Goal: Information Seeking & Learning: Learn about a topic

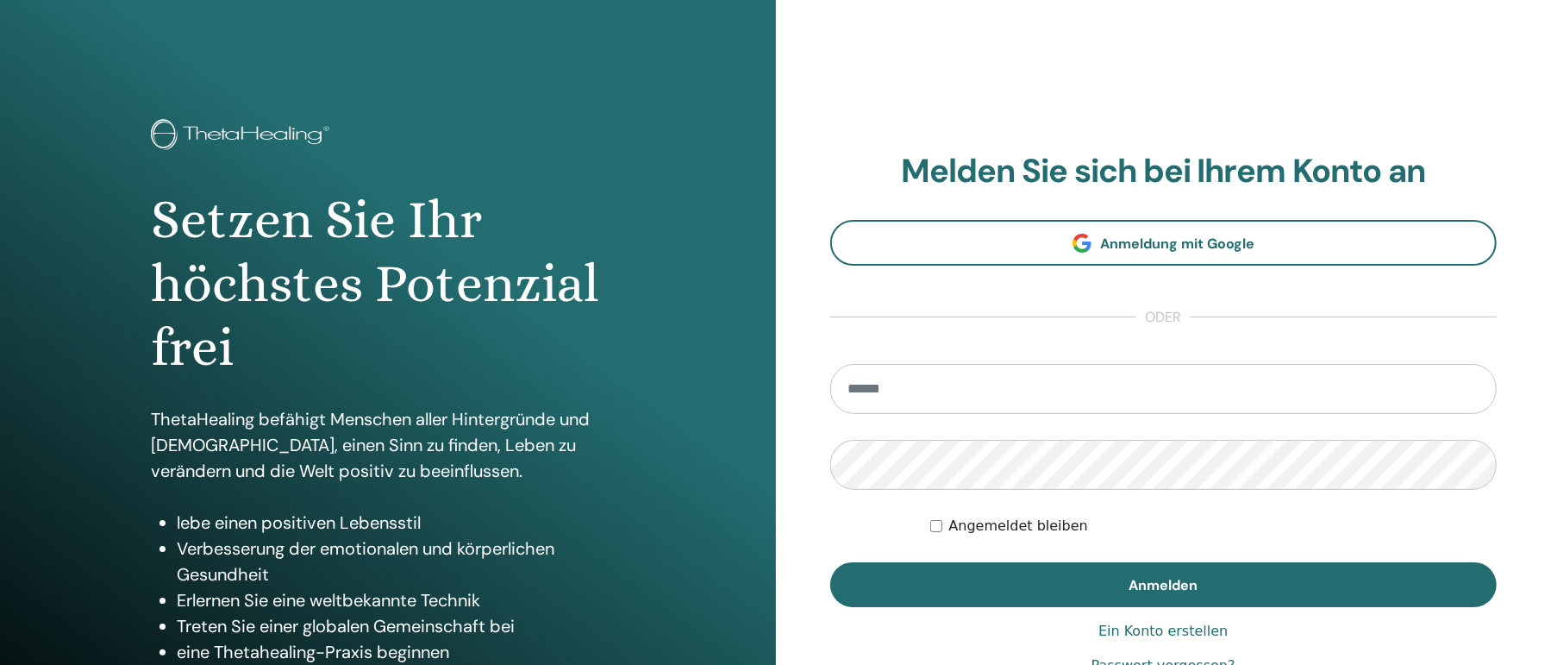
drag, startPoint x: 922, startPoint y: 387, endPoint x: 934, endPoint y: 400, distance: 17.7
click at [923, 387] on input "email" at bounding box center [1163, 389] width 667 height 50
type input "**********"
click at [830, 562] on button "Anmelden" at bounding box center [1163, 584] width 667 height 45
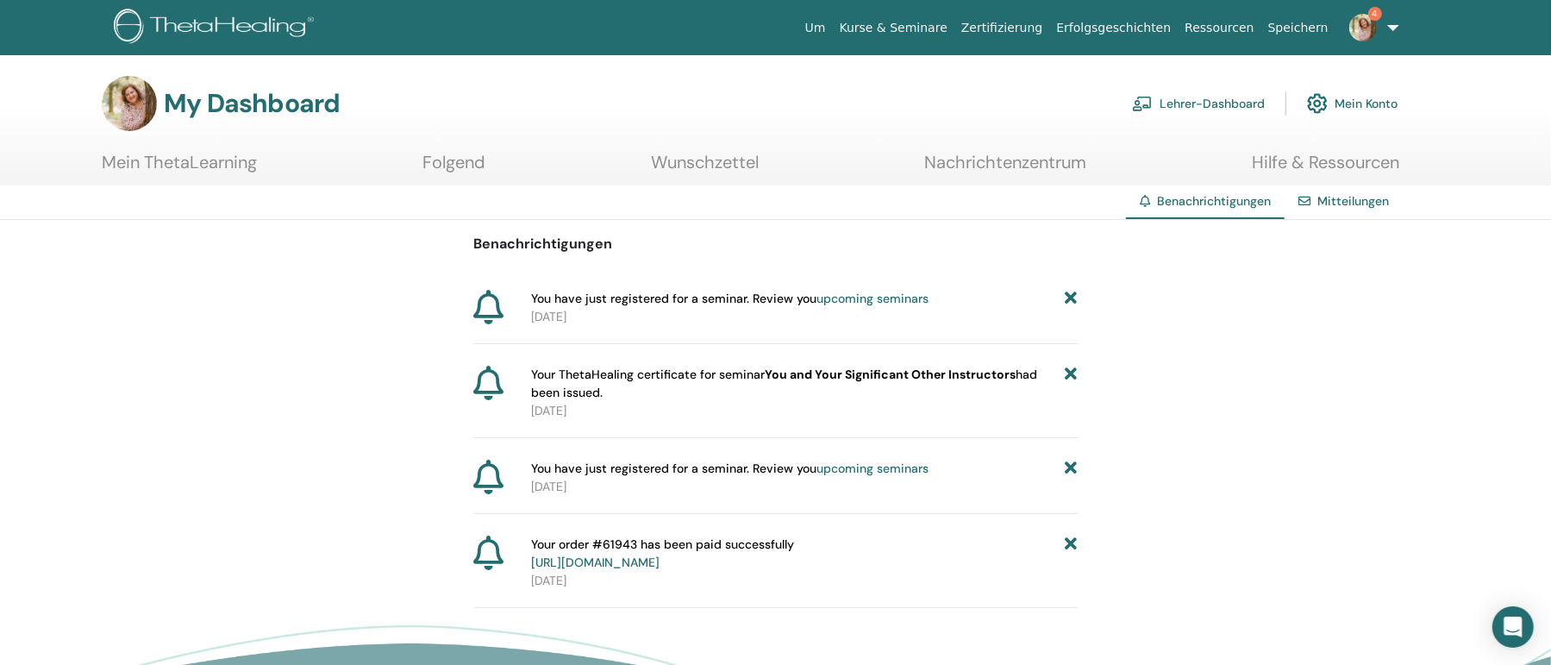
click at [1352, 27] on img at bounding box center [1363, 28] width 28 height 28
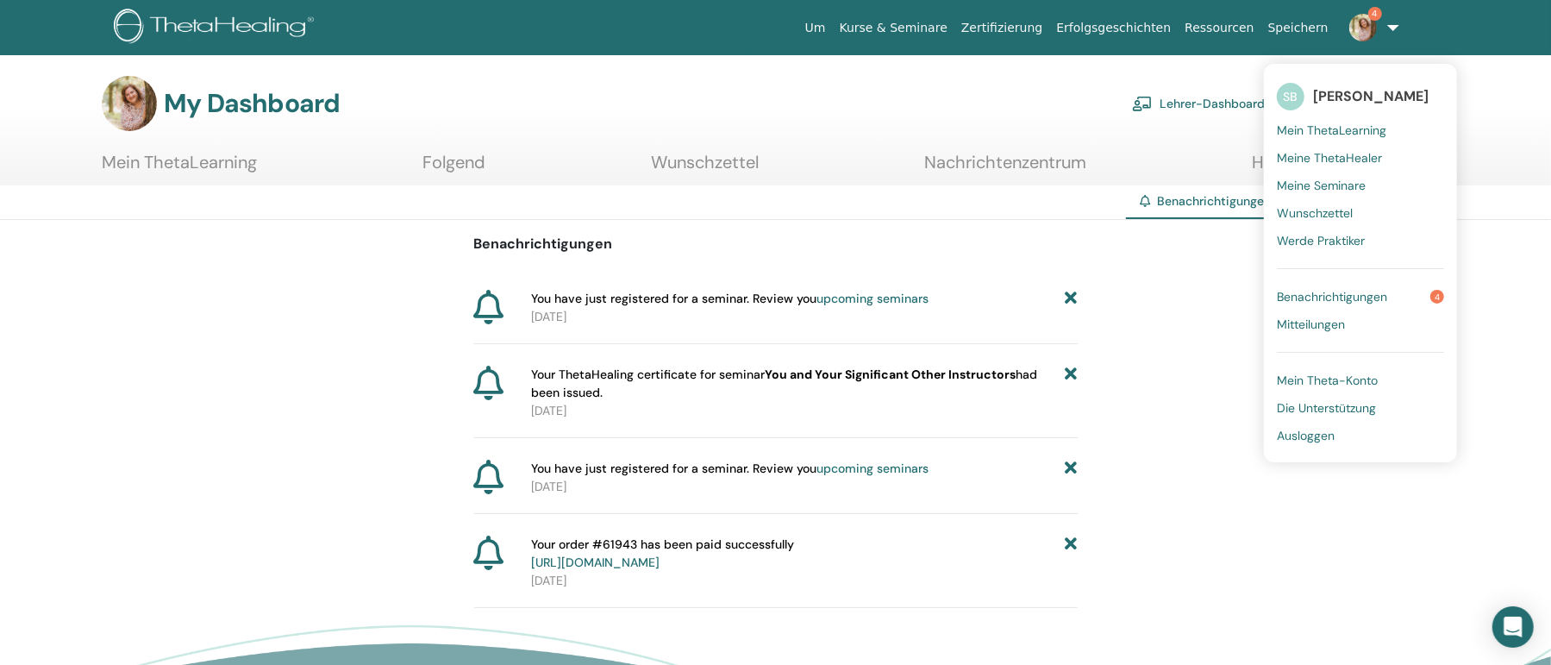
click at [1321, 290] on span "Benachrichtigungen" at bounding box center [1331, 297] width 110 height 16
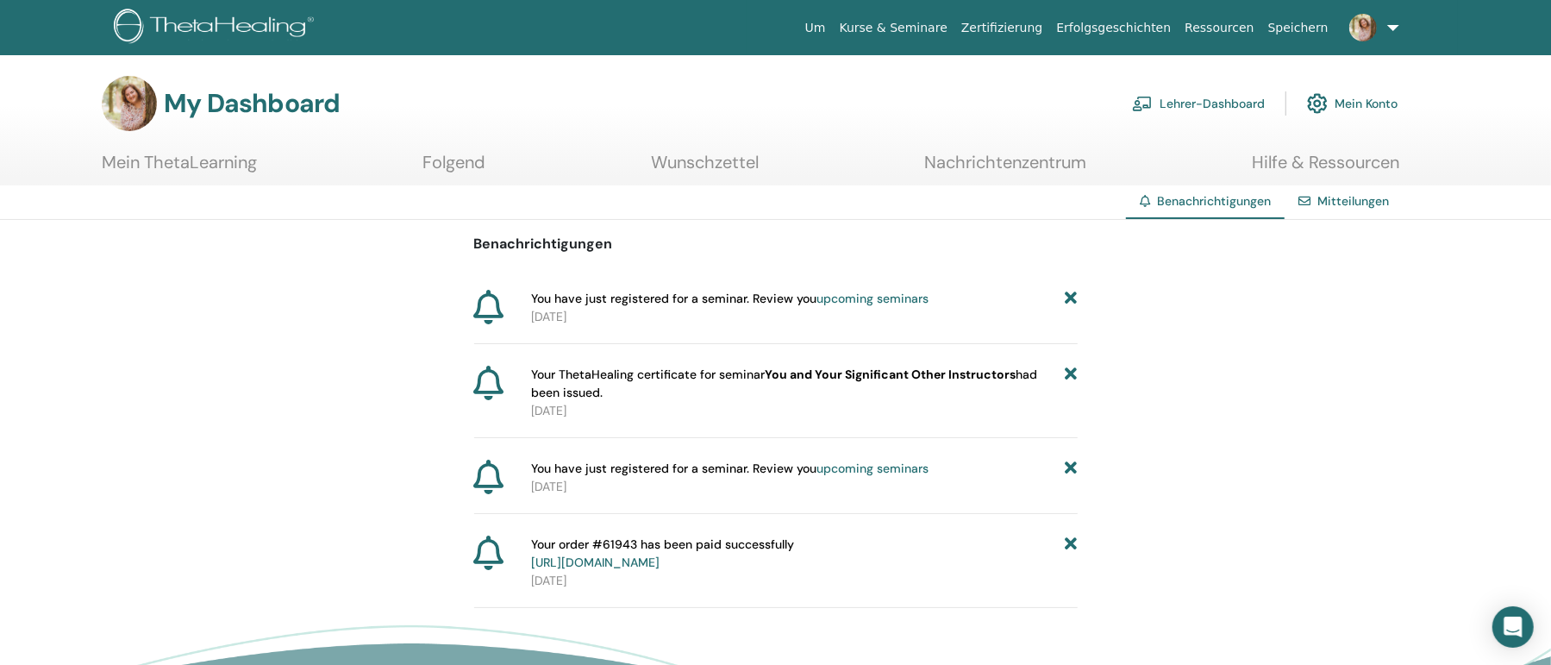
click at [197, 159] on link "Mein ThetaLearning" at bounding box center [179, 169] width 155 height 34
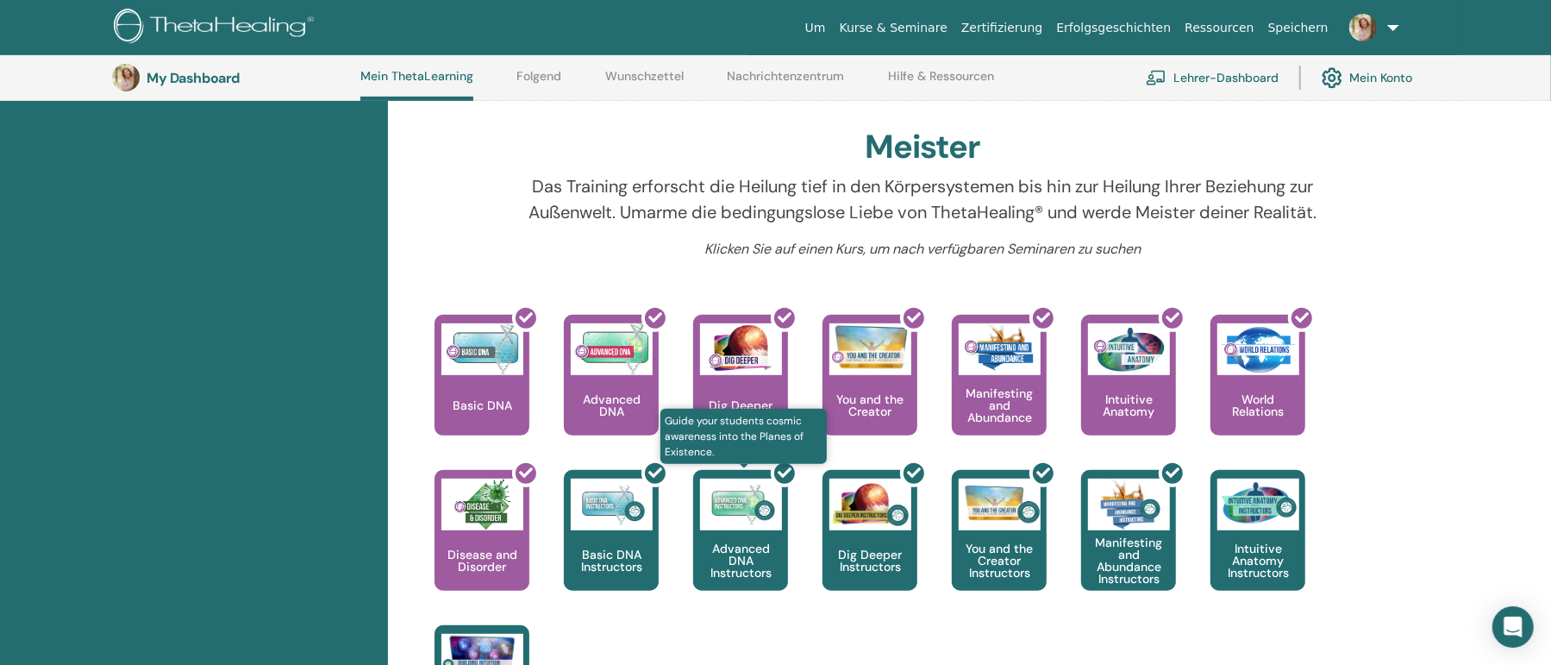
scroll to position [325, 0]
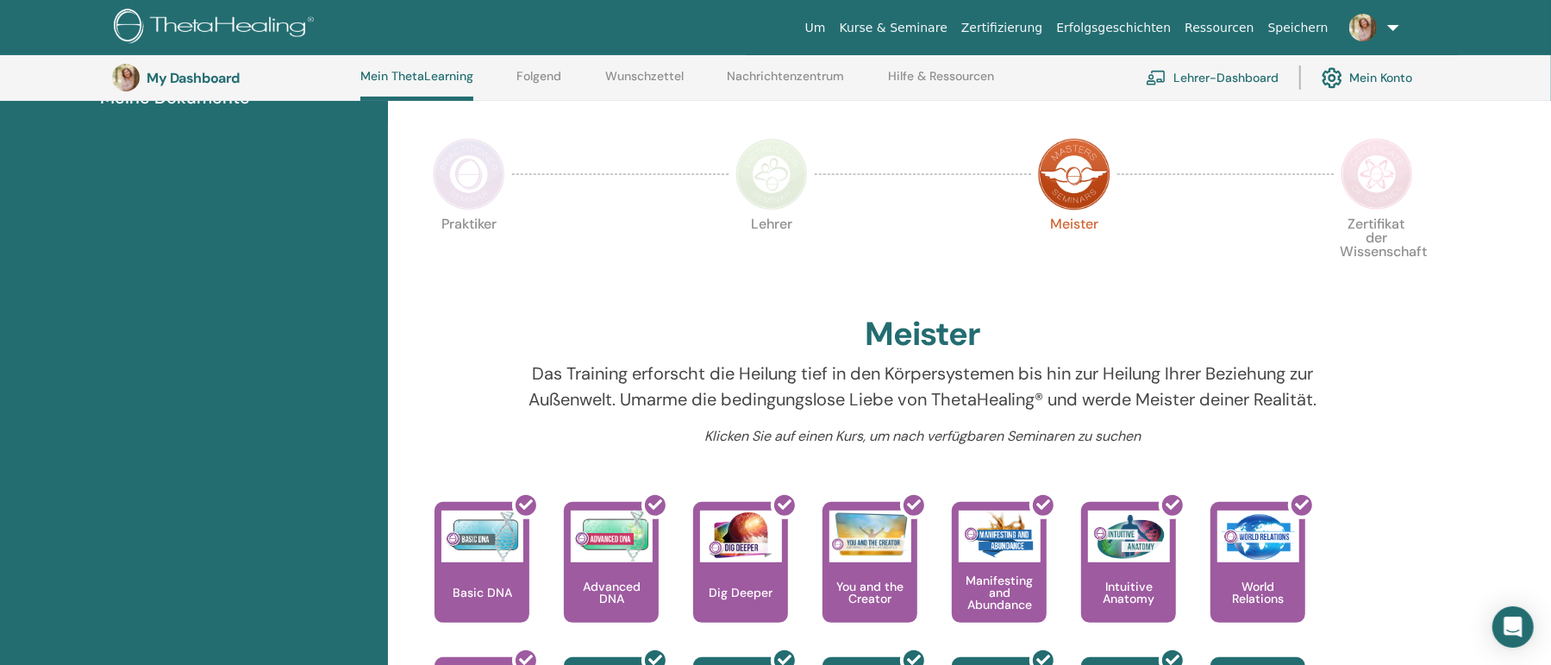
click at [1387, 183] on img at bounding box center [1376, 174] width 72 height 72
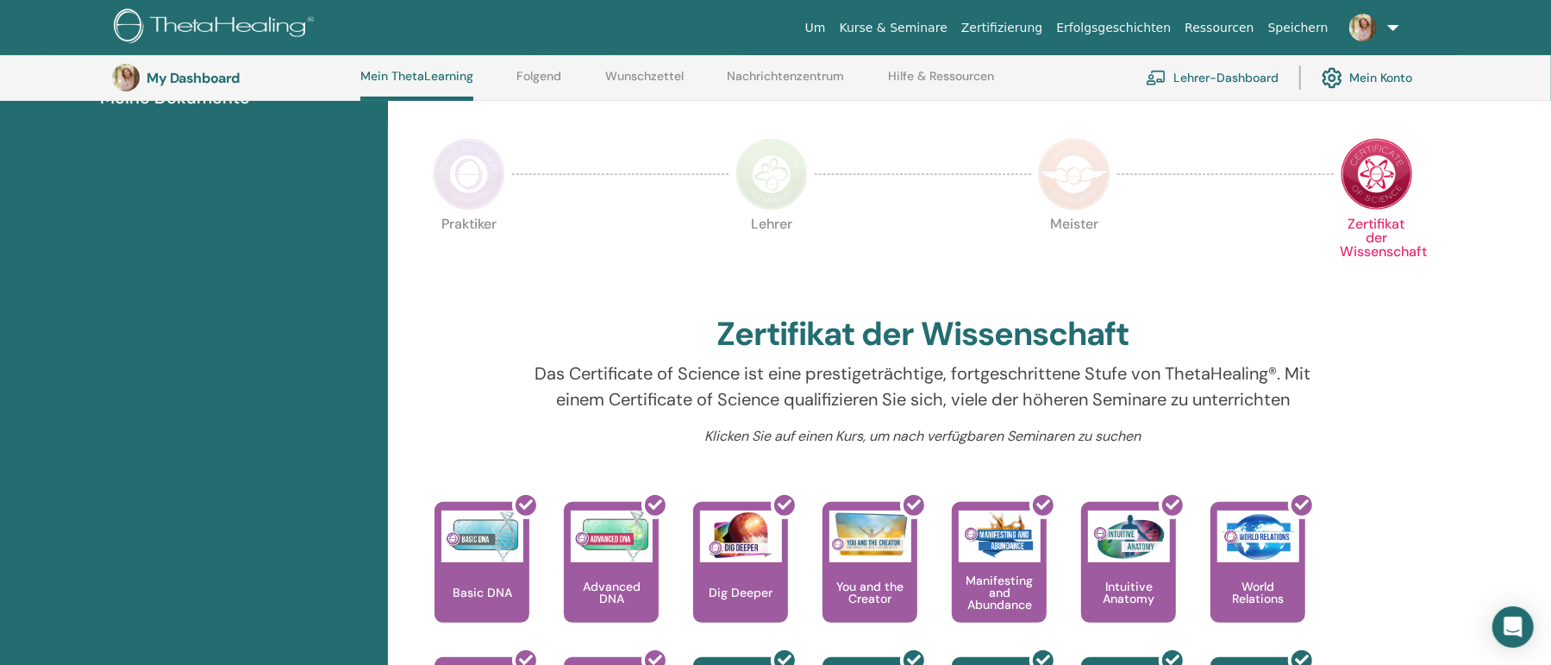
scroll to position [138, 0]
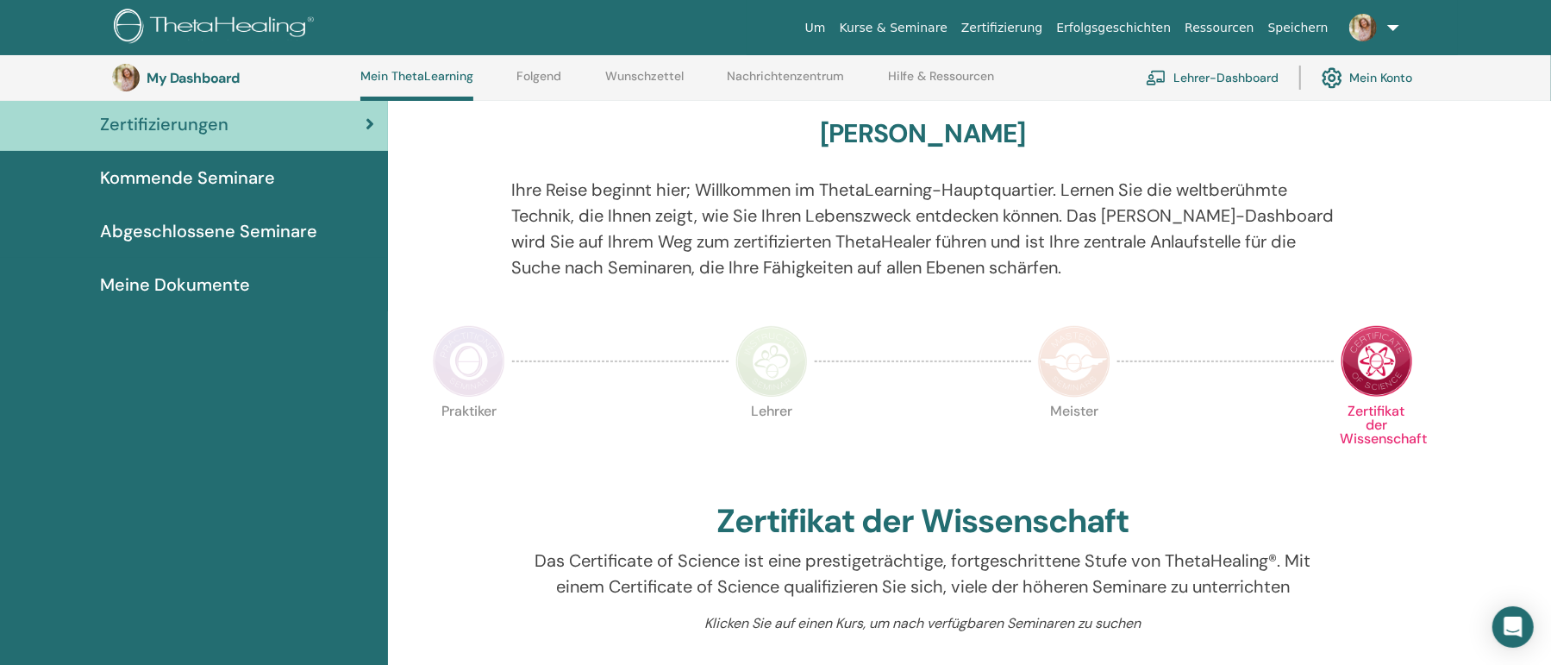
click at [769, 359] on img at bounding box center [771, 361] width 72 height 72
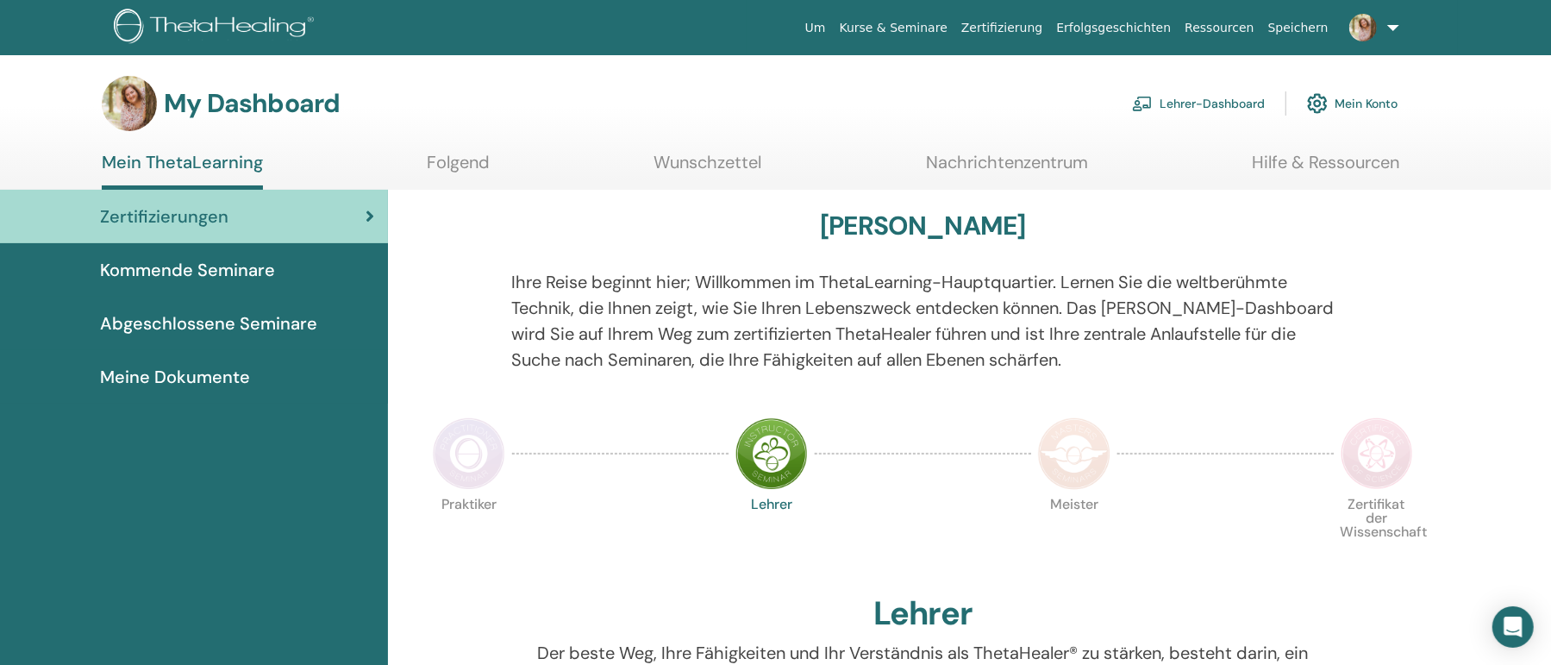
click at [1062, 446] on img at bounding box center [1074, 453] width 72 height 72
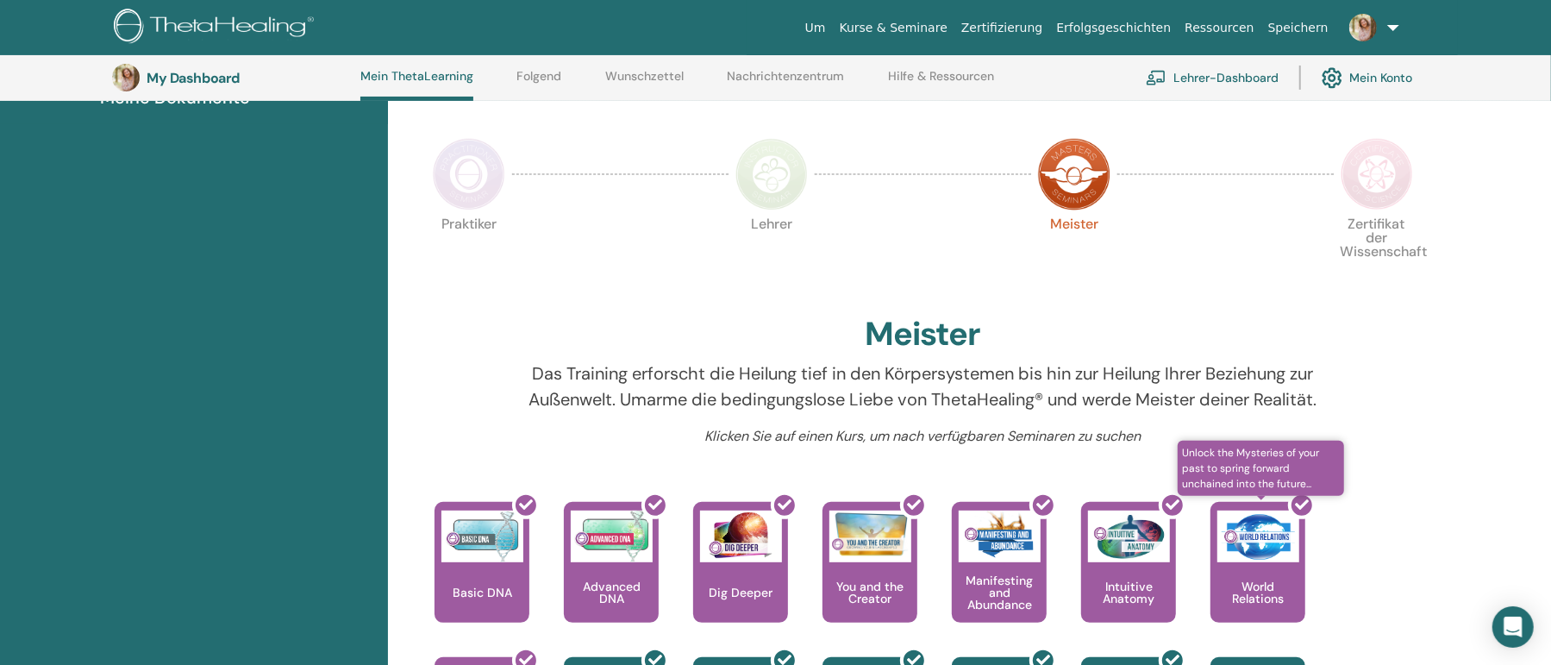
scroll to position [232, 0]
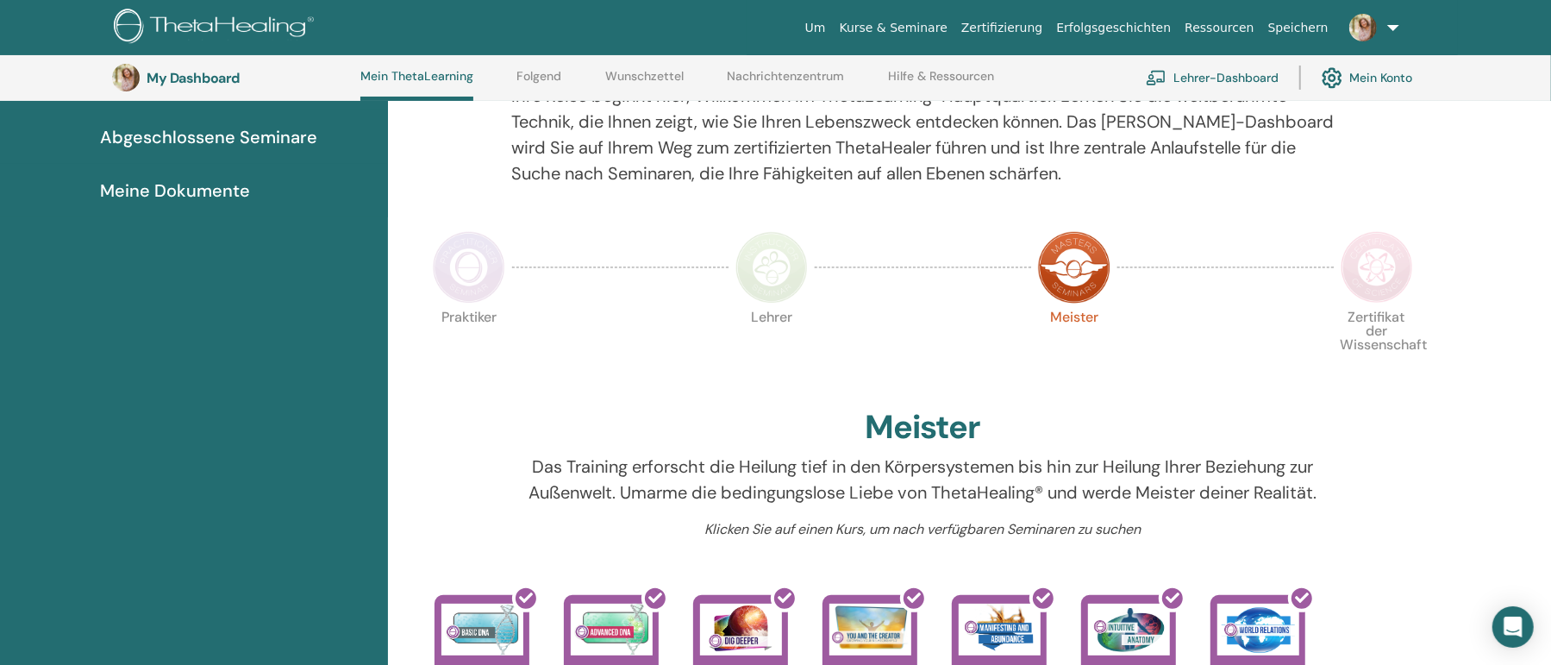
click at [1375, 285] on img at bounding box center [1376, 267] width 72 height 72
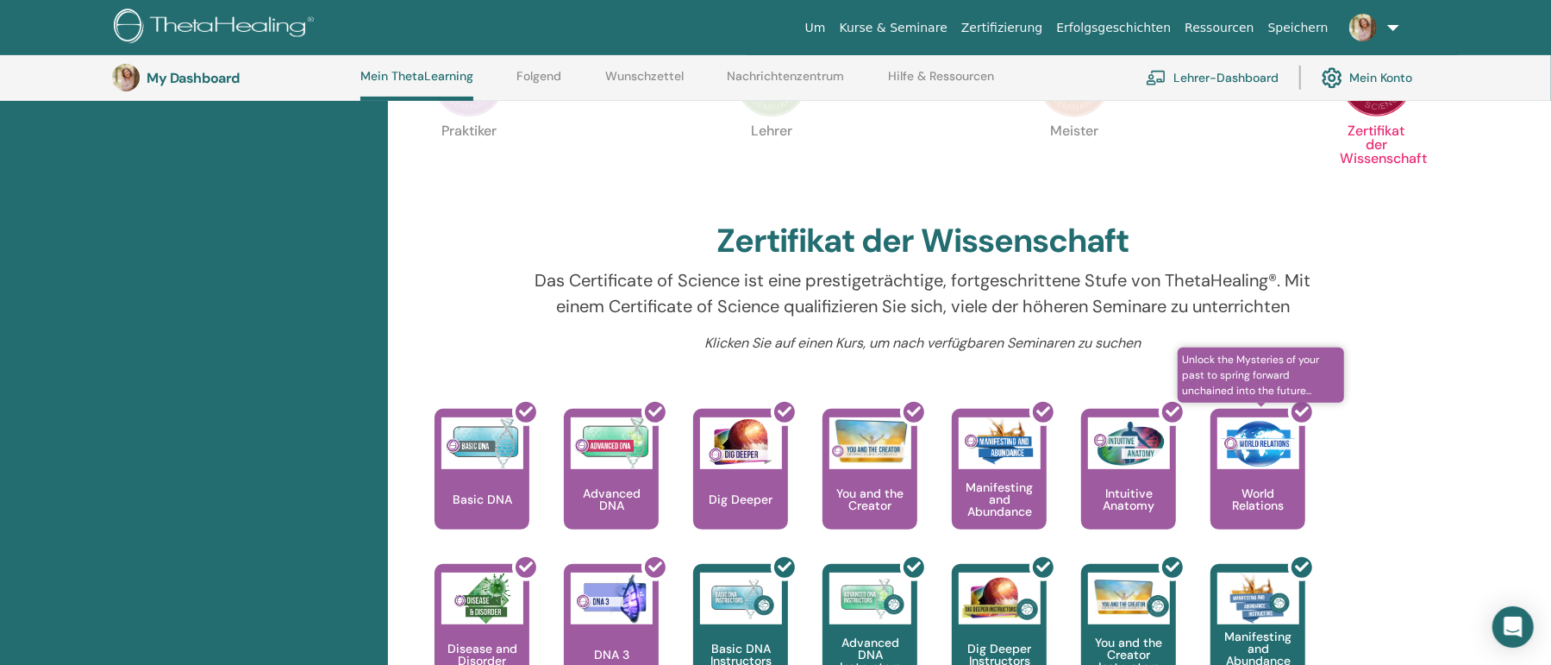
scroll to position [138, 0]
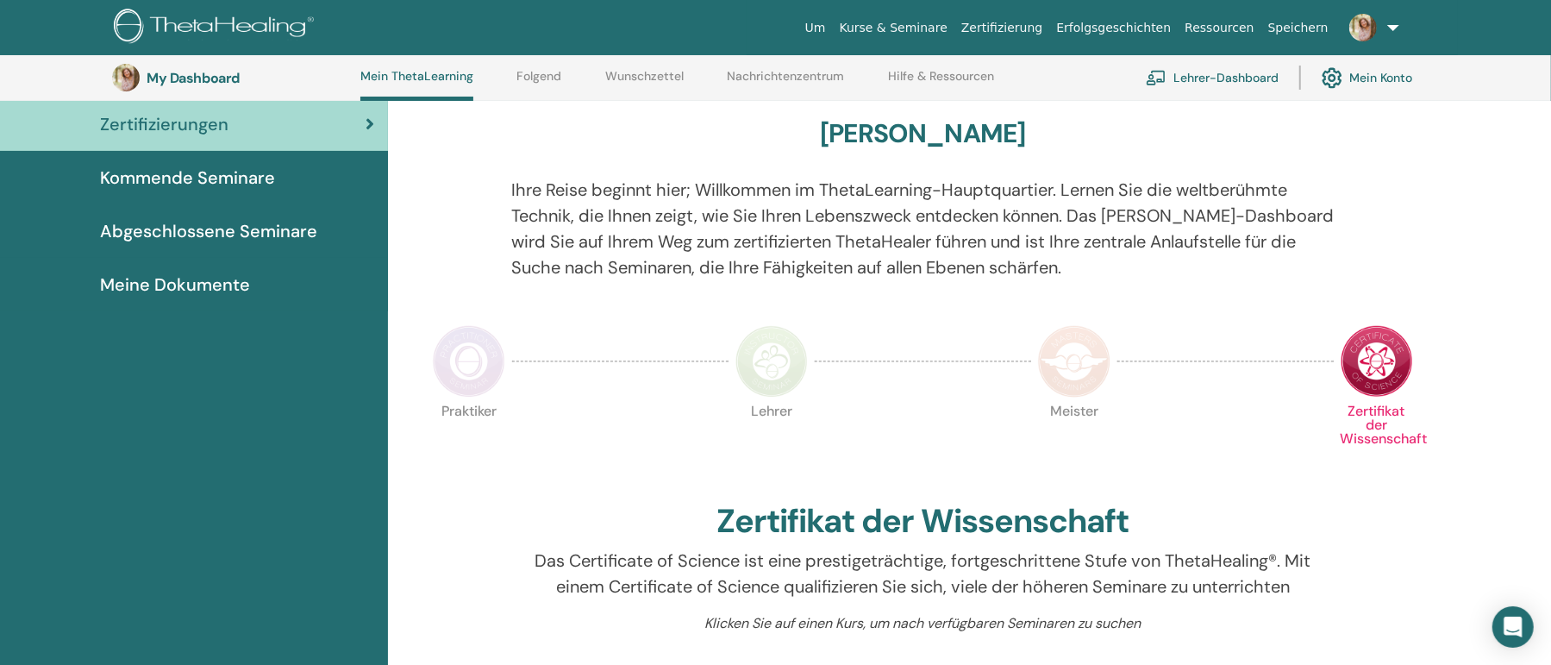
click at [1083, 361] on img at bounding box center [1074, 361] width 72 height 72
